Goal: Navigation & Orientation: Understand site structure

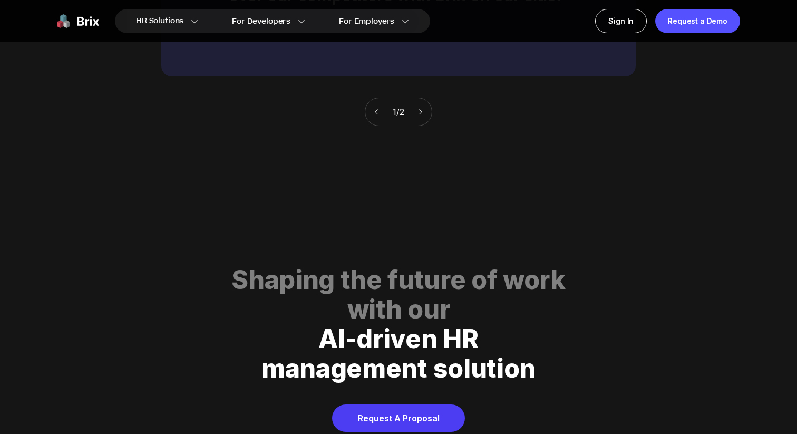
scroll to position [5385, 0]
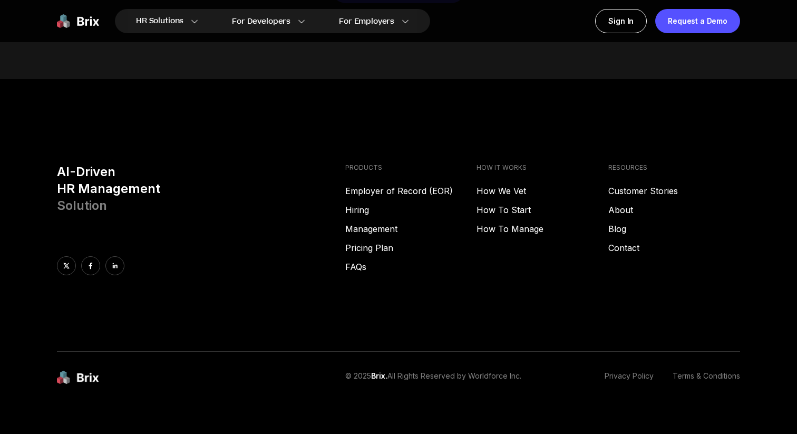
click at [276, 413] on footer "AI-Driven HR Management Solution PRODUCTS Employer of Record (EOR) Hiring Manag…" at bounding box center [398, 263] width 797 height 369
click at [618, 371] on link "Privacy Policy" at bounding box center [629, 378] width 49 height 14
click at [713, 371] on link "Terms & Conditions" at bounding box center [706, 378] width 67 height 14
click at [115, 262] on icon at bounding box center [114, 265] width 7 height 7
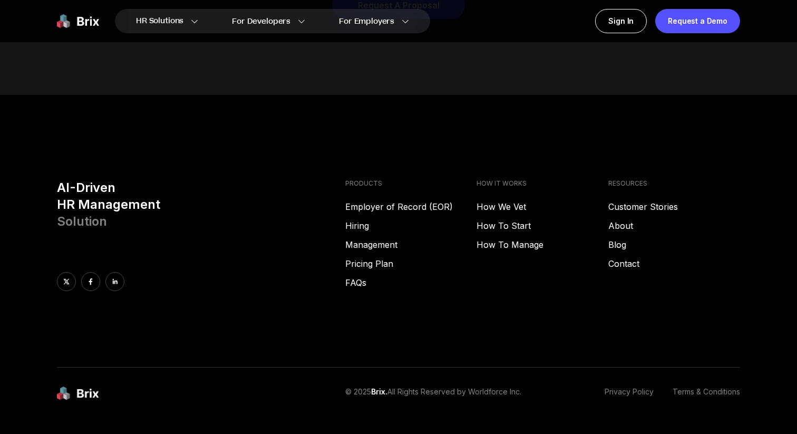
scroll to position [5366, 0]
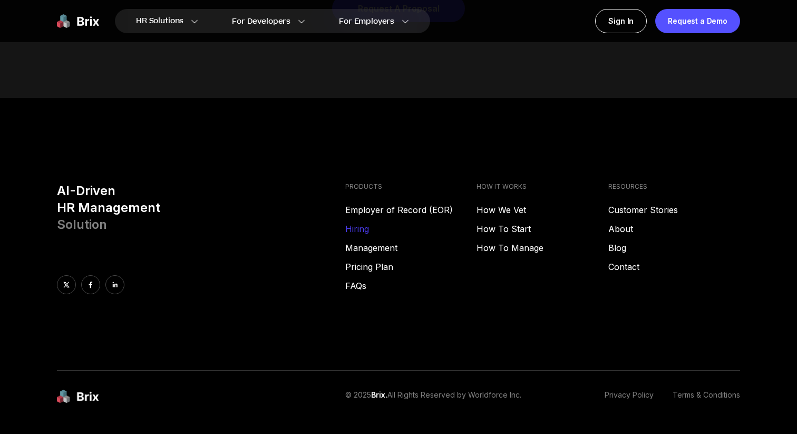
click at [359, 222] on link "Hiring" at bounding box center [411, 228] width 132 height 13
click at [618, 241] on link "Blog" at bounding box center [674, 247] width 132 height 13
click at [623, 222] on link "About" at bounding box center [674, 228] width 132 height 13
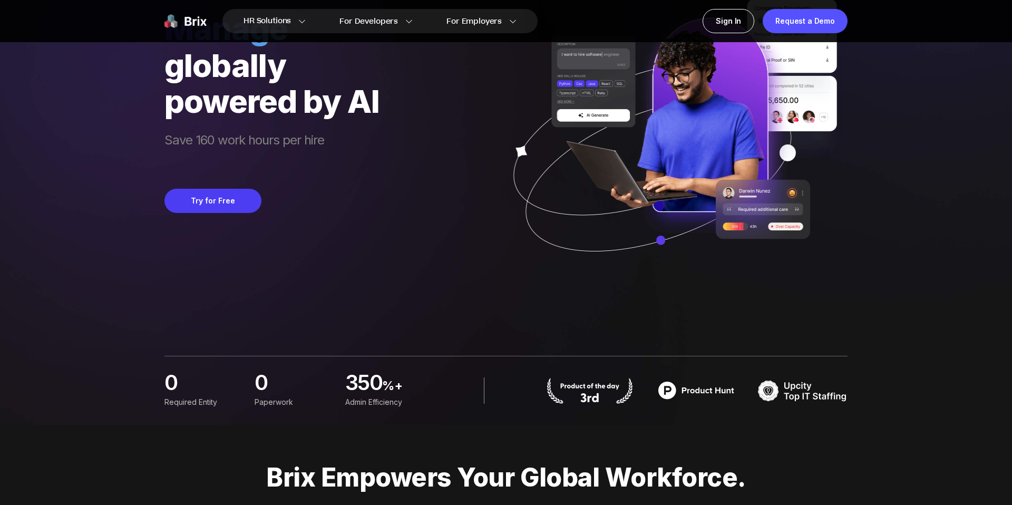
scroll to position [54, 0]
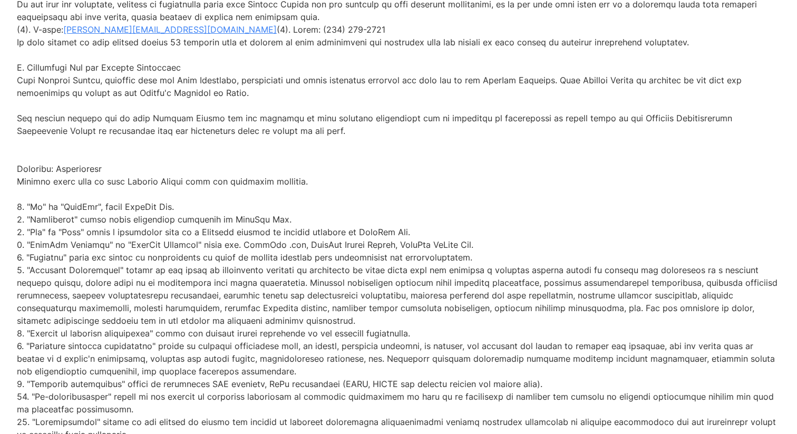
scroll to position [3939, 0]
